Goal: Task Accomplishment & Management: Manage account settings

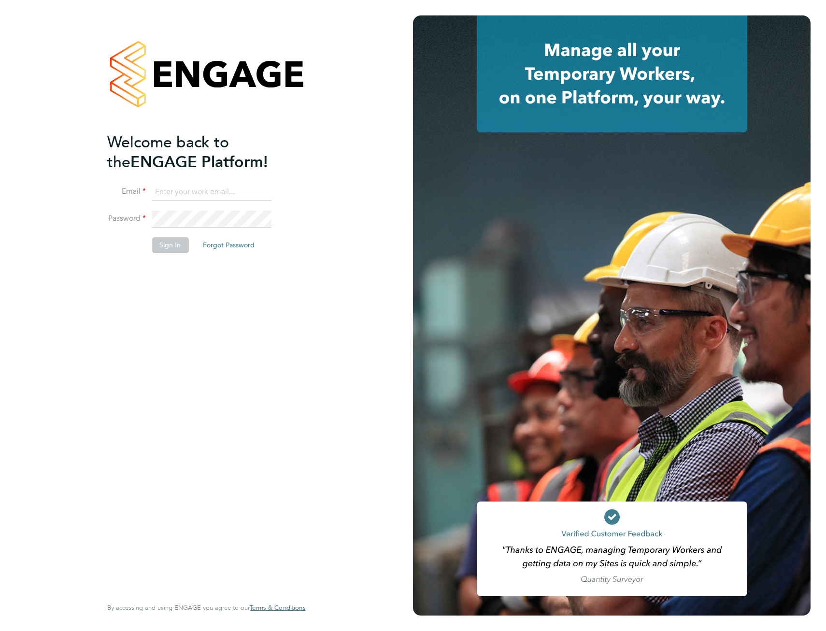
type input "hamza.idris@bgis.com"
click at [175, 243] on button "Sign In" at bounding box center [170, 244] width 37 height 15
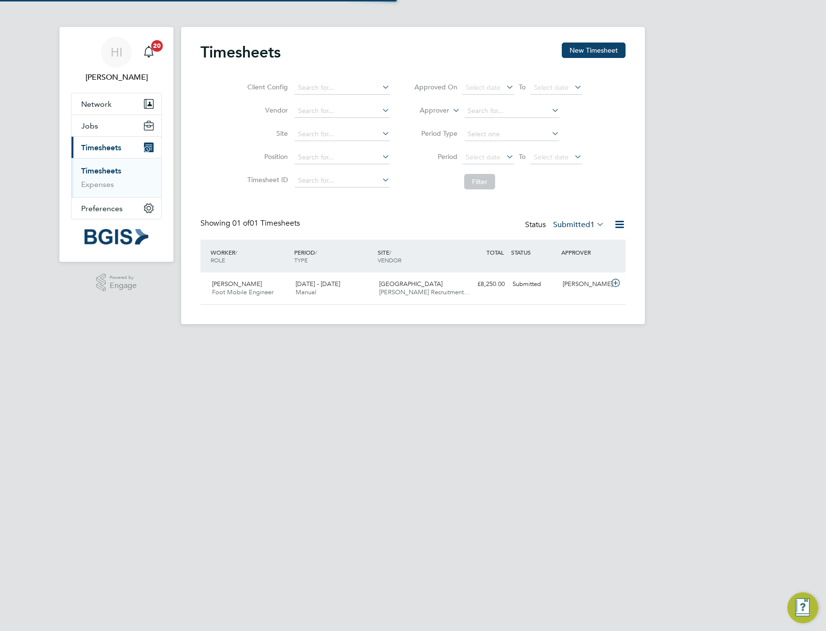
scroll to position [25, 84]
click at [615, 283] on icon at bounding box center [616, 283] width 12 height 8
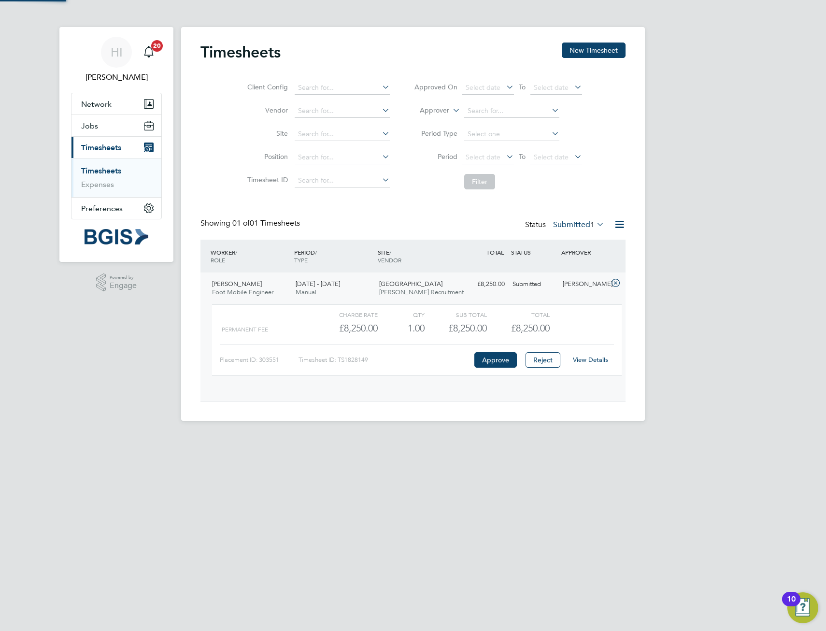
scroll to position [16, 94]
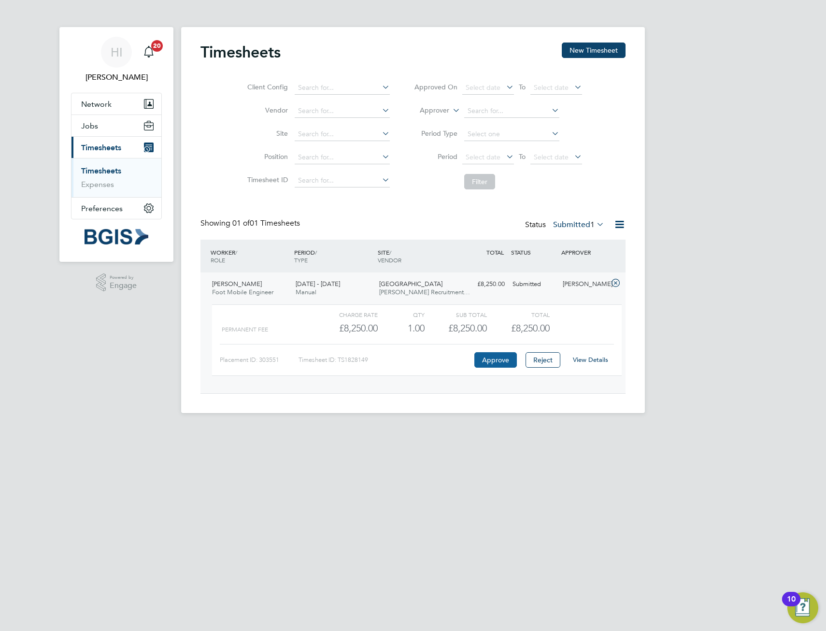
click at [489, 361] on button "Approve" at bounding box center [495, 359] width 43 height 15
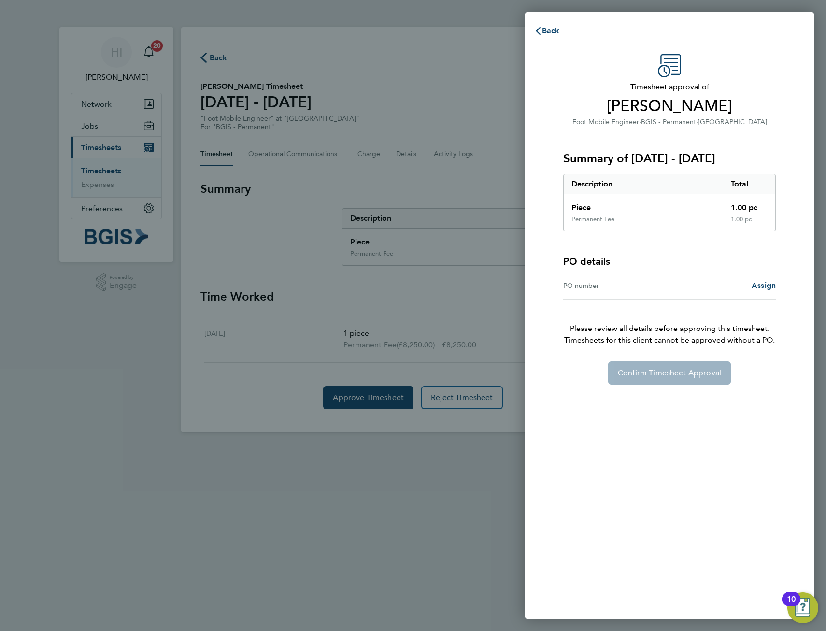
click at [662, 290] on div "PO number" at bounding box center [616, 286] width 106 height 12
click at [563, 284] on div "PO number" at bounding box center [616, 286] width 106 height 12
click at [581, 284] on div "PO number" at bounding box center [616, 286] width 106 height 12
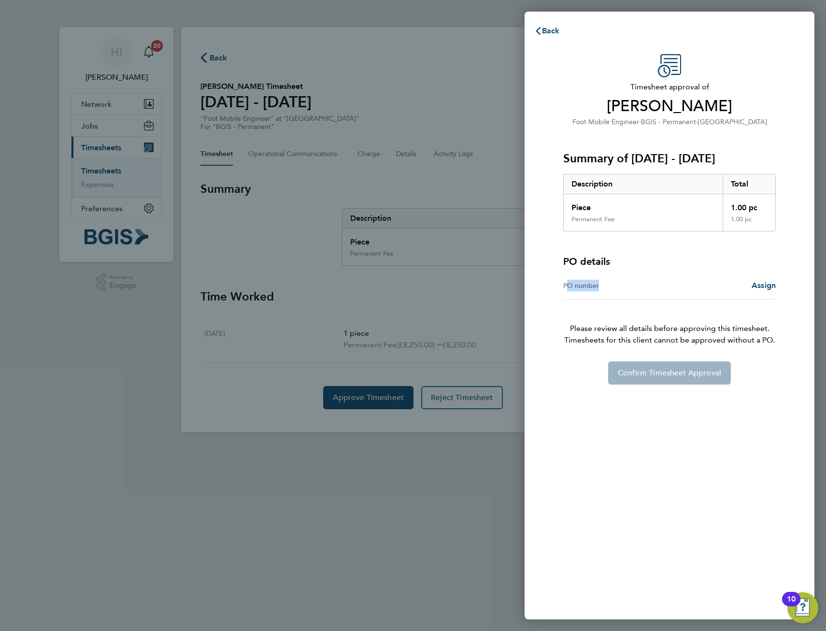
click at [741, 288] on div "Assign" at bounding box center [722, 286] width 106 height 12
click at [754, 287] on span "Assign" at bounding box center [764, 285] width 24 height 9
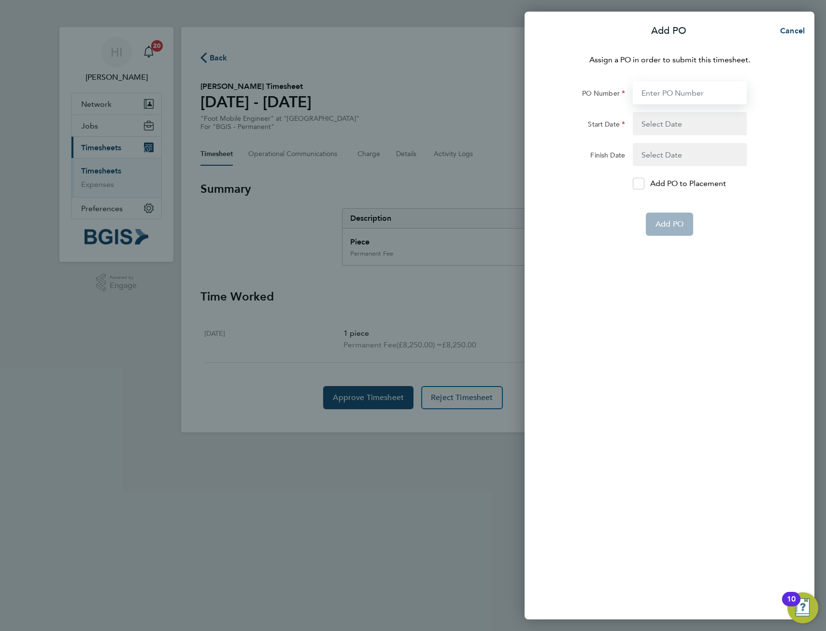
click at [677, 86] on input "PO Number" at bounding box center [690, 92] width 114 height 23
paste input "PSP2509290021"
type input "PSP2509290021"
click at [677, 122] on button "button" at bounding box center [690, 123] width 114 height 23
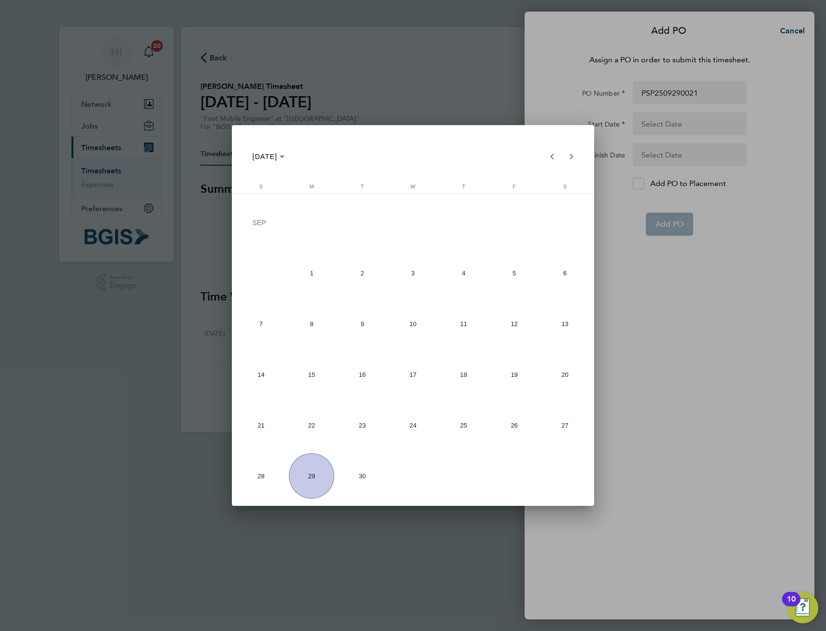
click at [308, 472] on span "29" at bounding box center [311, 475] width 45 height 45
type input "29 Sep 25"
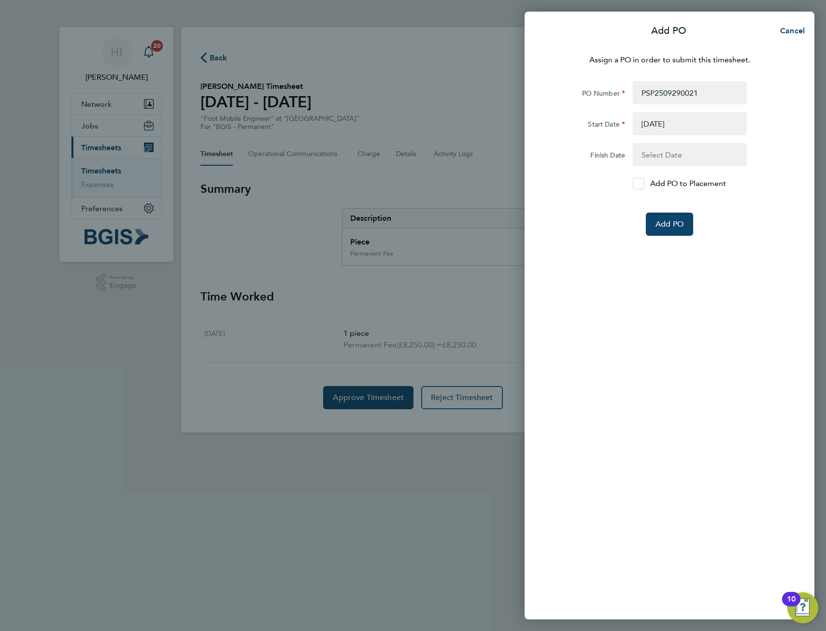
click at [642, 182] on icon at bounding box center [638, 184] width 7 height 6
click at [642, 184] on input "Add PO to Placement" at bounding box center [642, 184] width 0 height 0
click at [672, 218] on button "Add PO" at bounding box center [669, 224] width 47 height 23
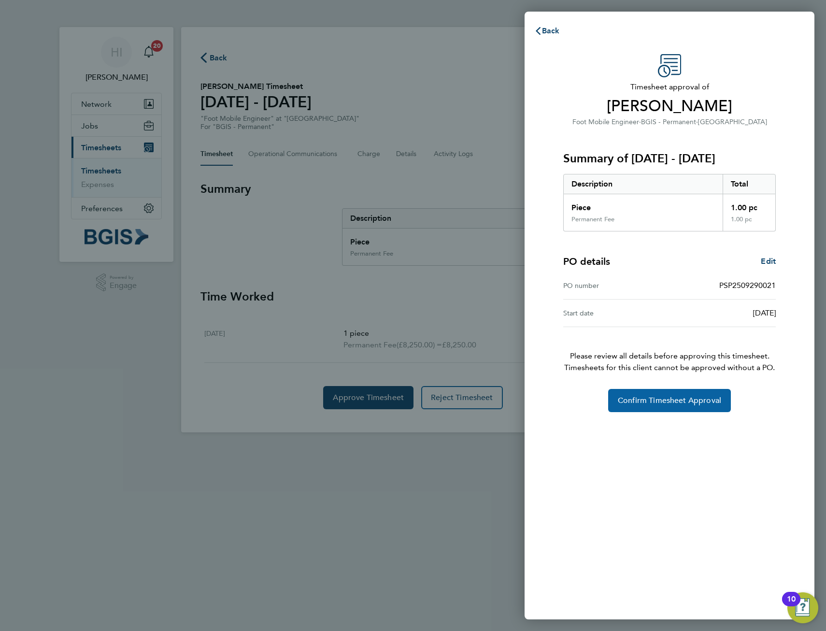
click at [682, 402] on span "Confirm Timesheet Approval" at bounding box center [669, 401] width 103 height 10
